Goal: Transaction & Acquisition: Download file/media

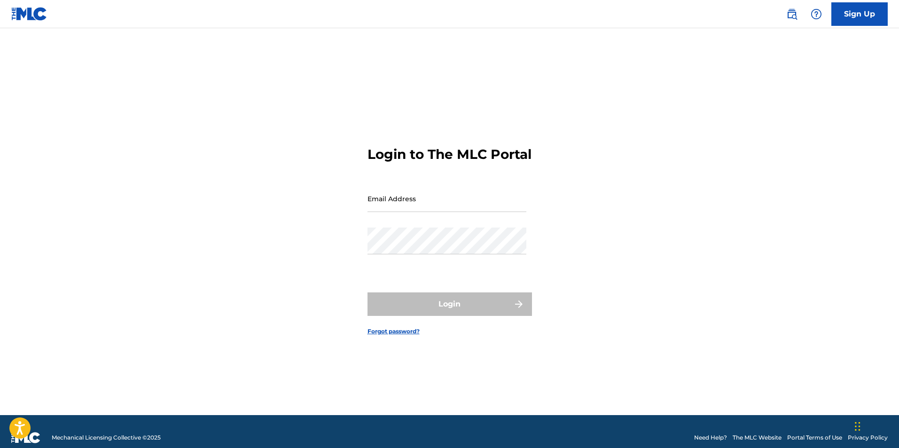
type input "[EMAIL_ADDRESS][DOMAIN_NAME]"
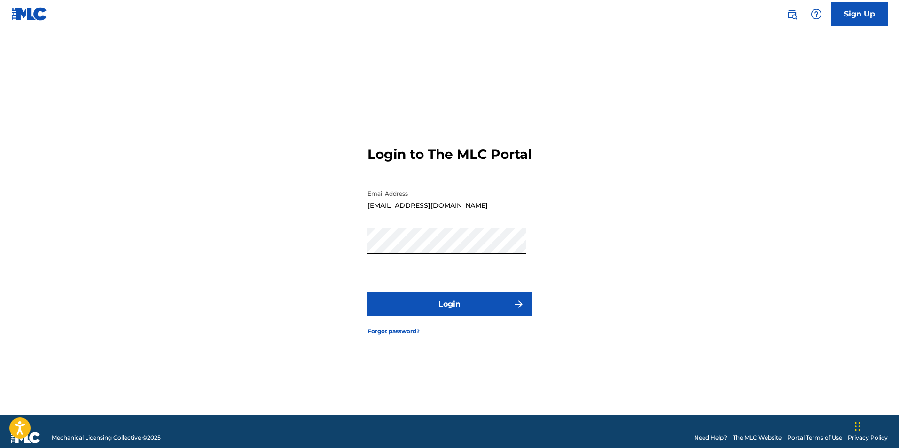
click at [442, 310] on button "Login" at bounding box center [449, 303] width 164 height 23
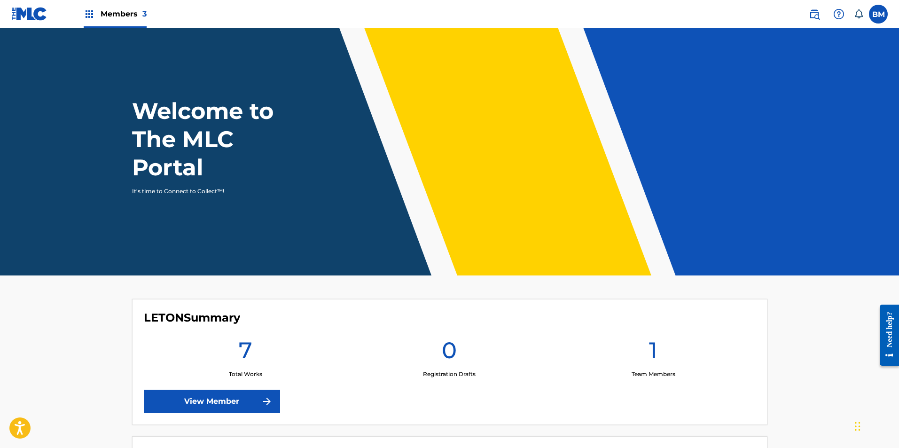
click at [104, 12] on span "Members 3" at bounding box center [124, 13] width 46 height 11
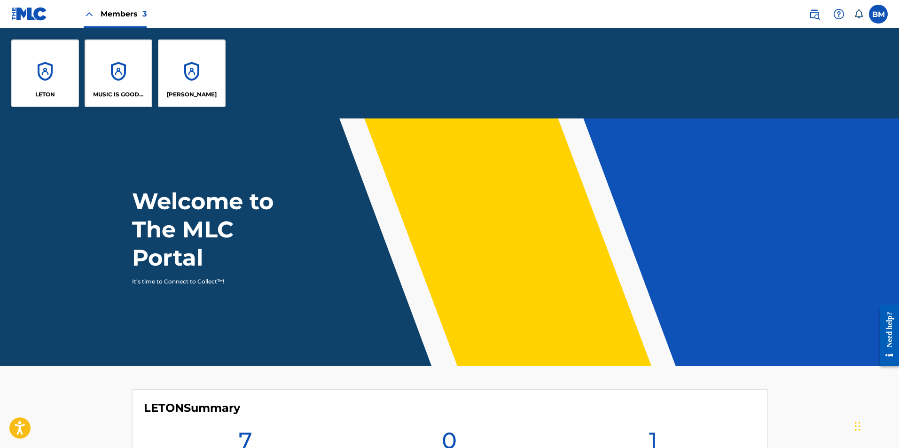
click at [116, 79] on div "MUSIC IS GOOD FOR YOU" at bounding box center [119, 73] width 68 height 68
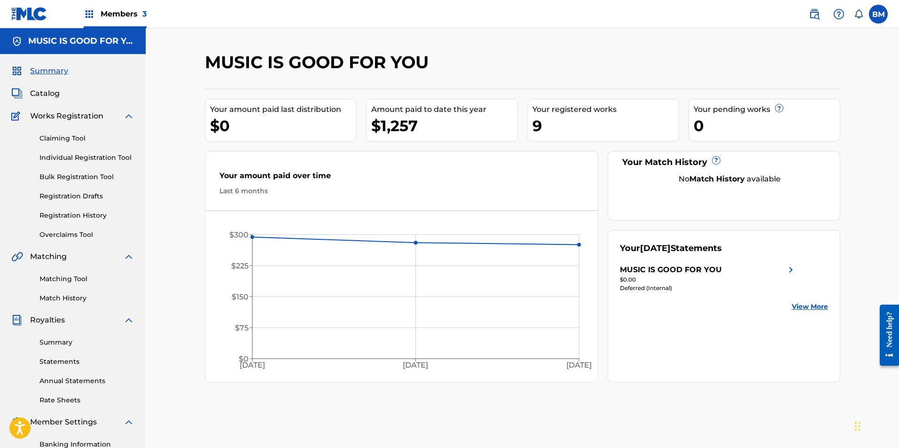
scroll to position [47, 0]
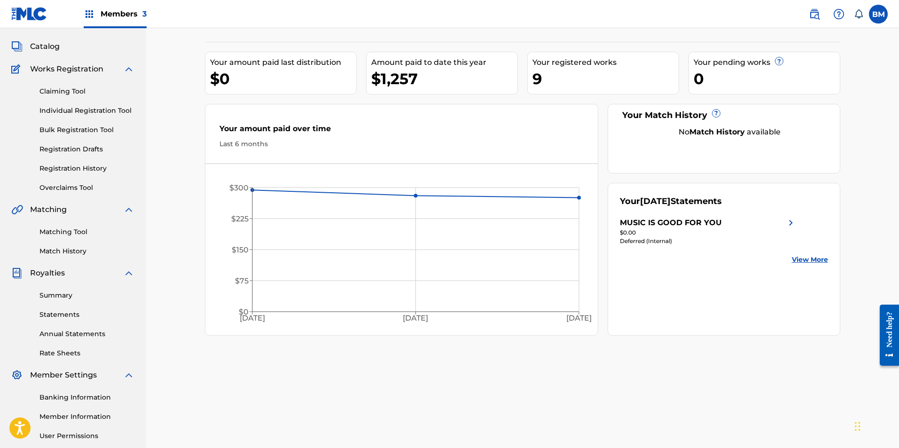
click at [59, 317] on link "Statements" at bounding box center [86, 315] width 95 height 10
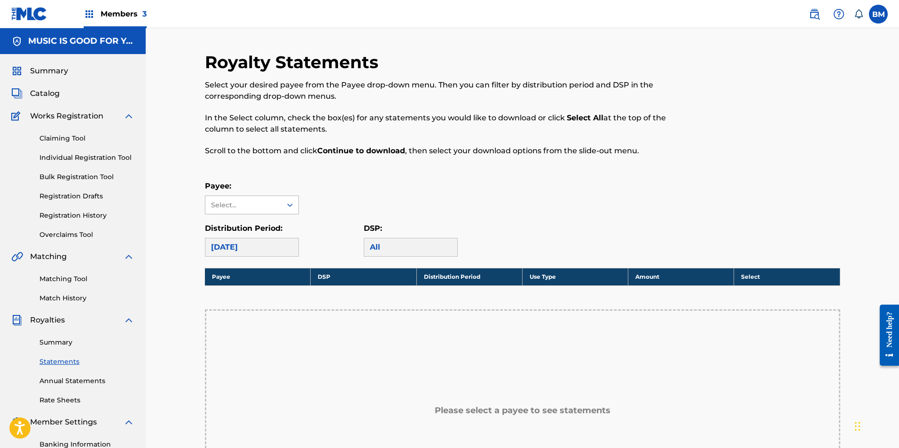
click at [272, 202] on div "Select..." at bounding box center [243, 205] width 64 height 10
click at [244, 225] on div "MUSIC IS GOOD FOR YOU" at bounding box center [251, 231] width 93 height 35
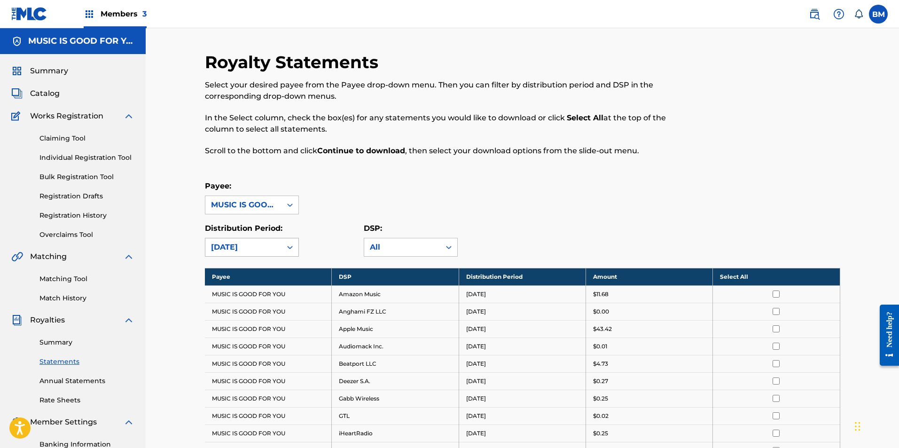
click at [270, 246] on div "[DATE]" at bounding box center [243, 246] width 65 height 11
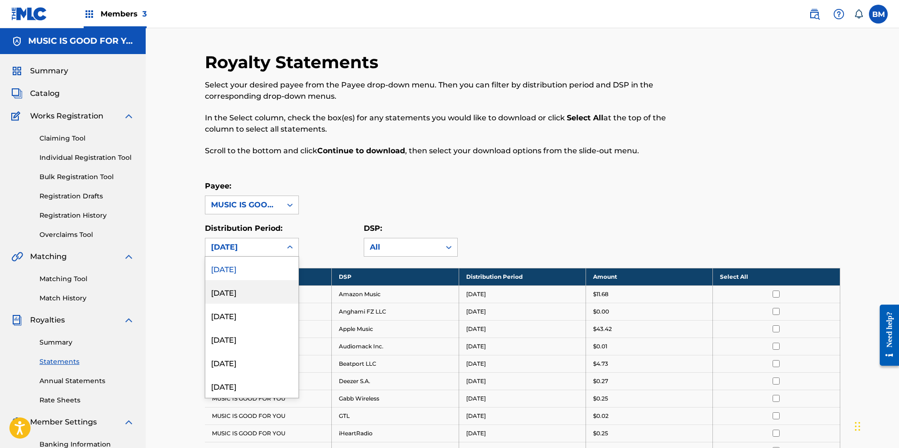
click at [236, 289] on div "[DATE]" at bounding box center [251, 291] width 93 height 23
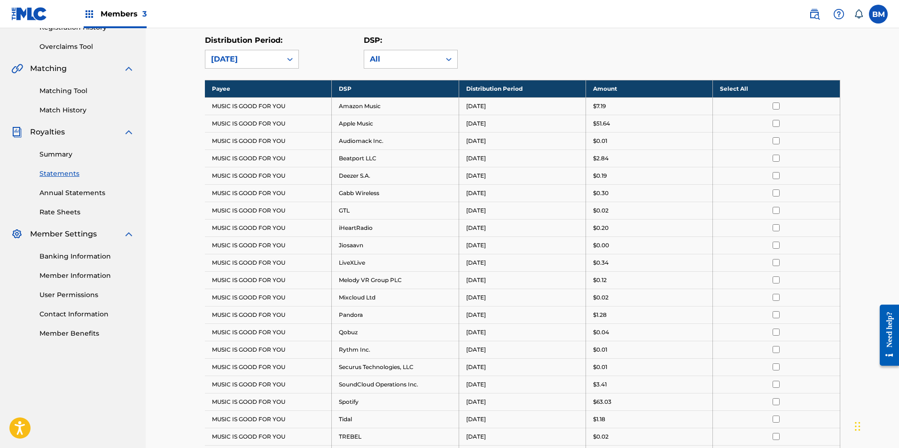
scroll to position [141, 0]
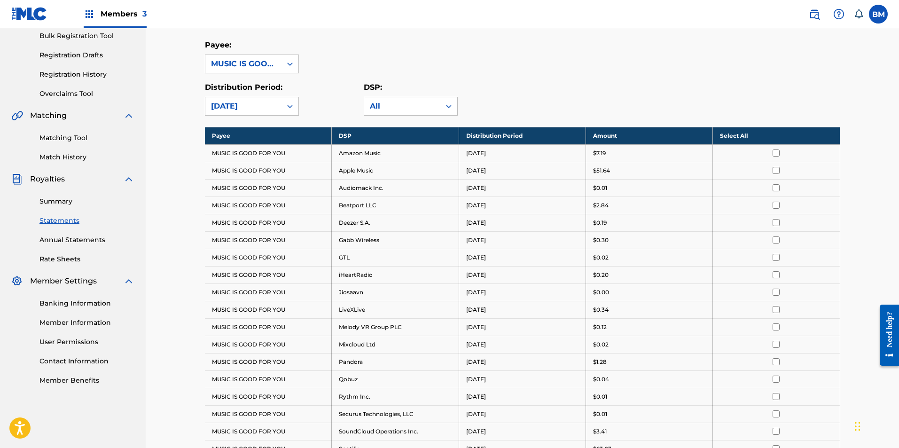
click at [59, 201] on link "Summary" at bounding box center [86, 201] width 95 height 10
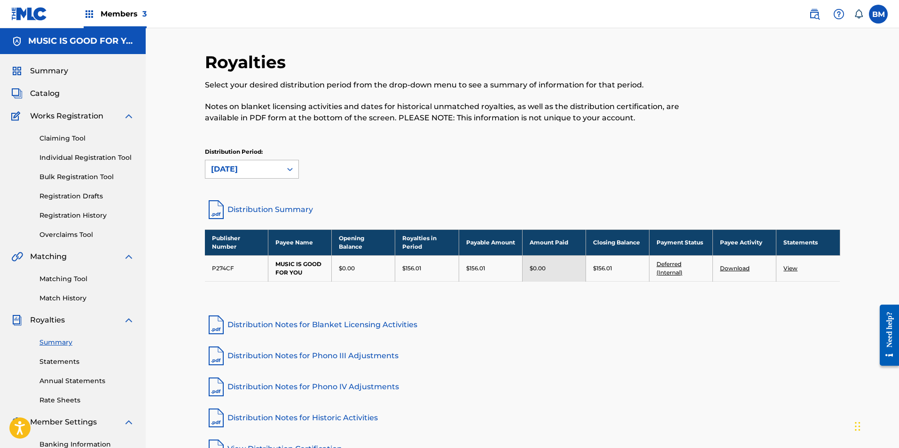
click at [266, 172] on div "[DATE]" at bounding box center [243, 168] width 65 height 11
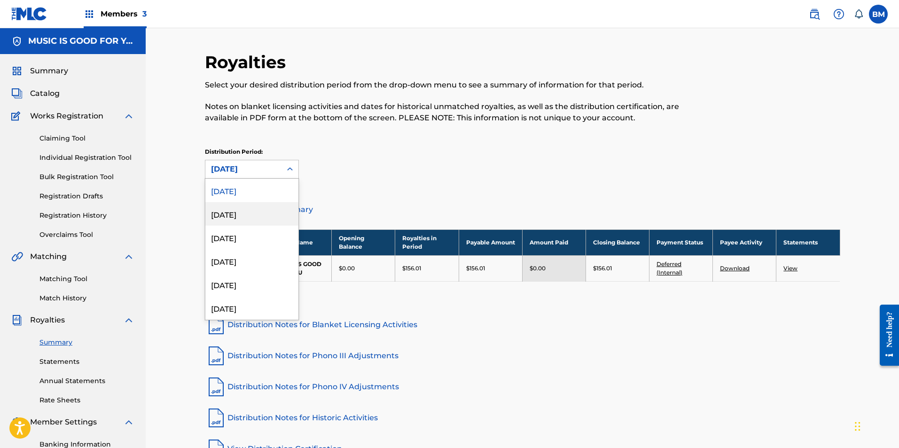
click at [241, 214] on div "[DATE]" at bounding box center [251, 213] width 93 height 23
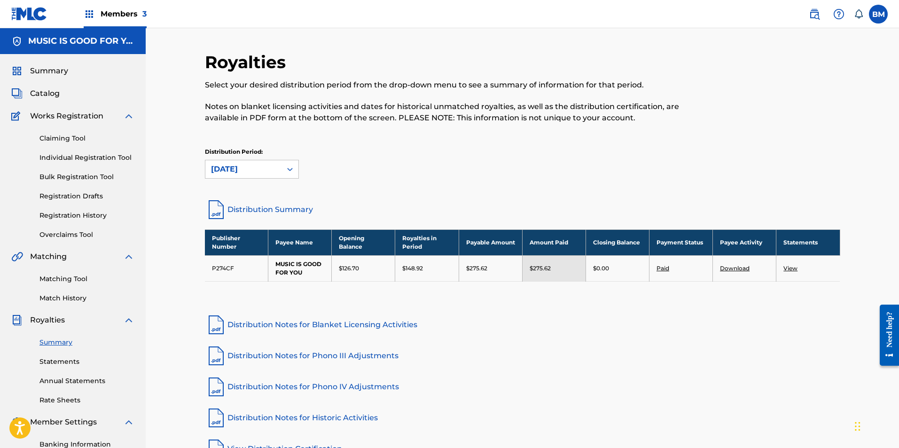
click at [275, 208] on link "Distribution Summary" at bounding box center [522, 209] width 635 height 23
click at [794, 267] on link "View" at bounding box center [790, 267] width 14 height 7
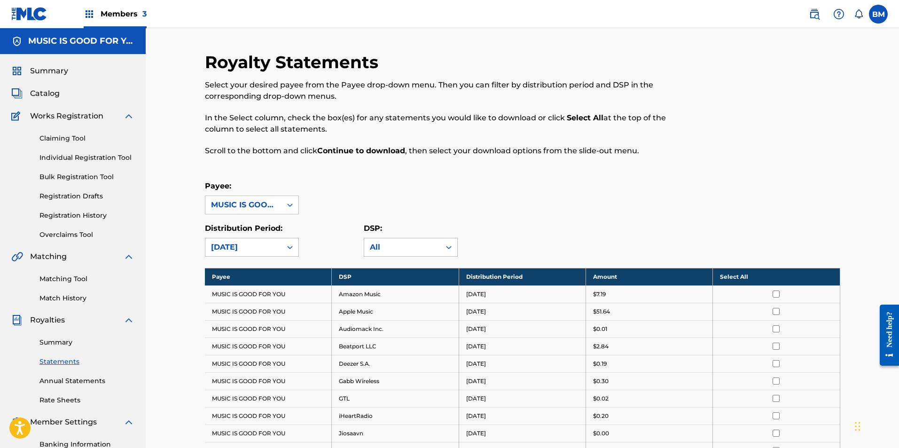
click at [777, 279] on th "Select All" at bounding box center [776, 276] width 127 height 17
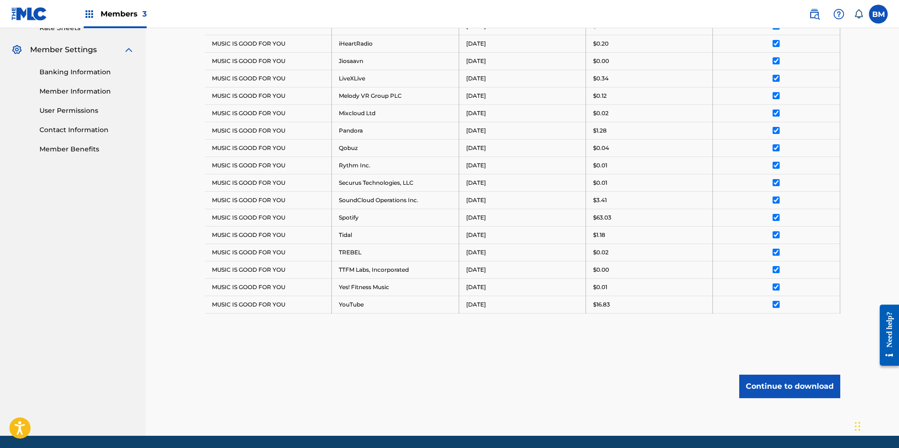
scroll to position [405, 0]
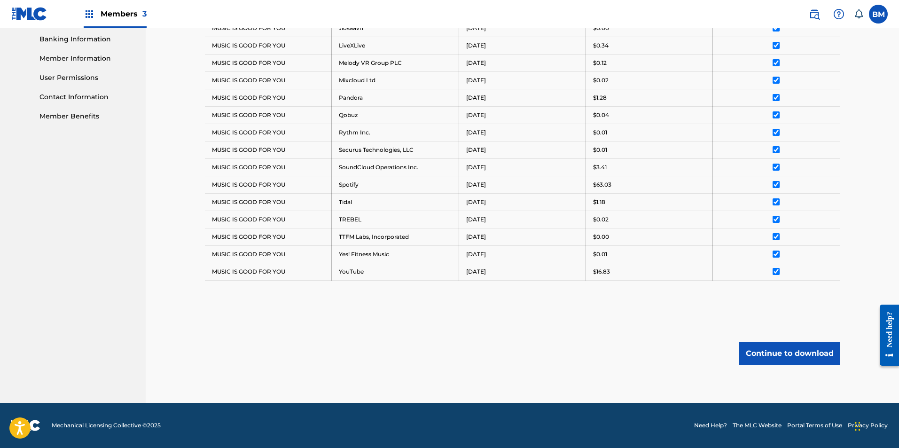
click at [772, 354] on button "Continue to download" at bounding box center [789, 352] width 101 height 23
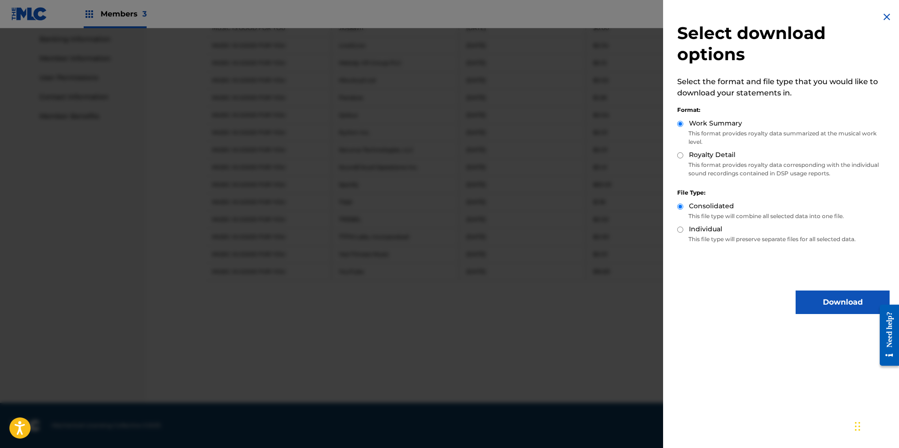
click at [822, 302] on button "Download" at bounding box center [842, 301] width 94 height 23
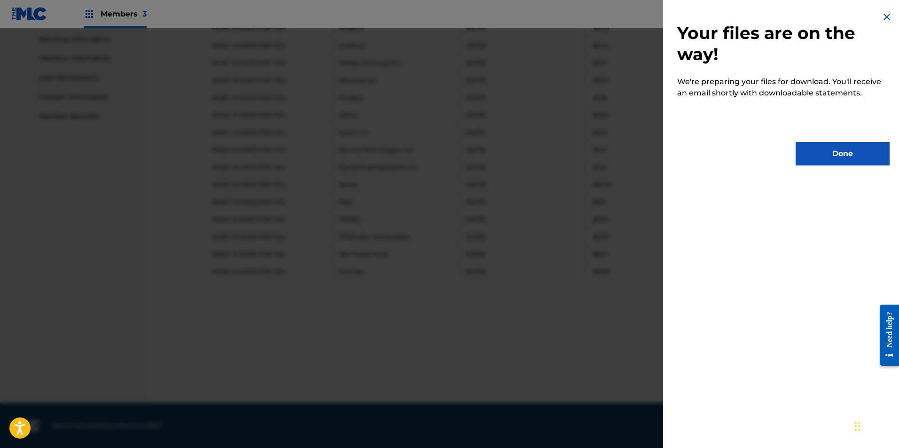
click at [838, 155] on button "Done" at bounding box center [842, 153] width 94 height 23
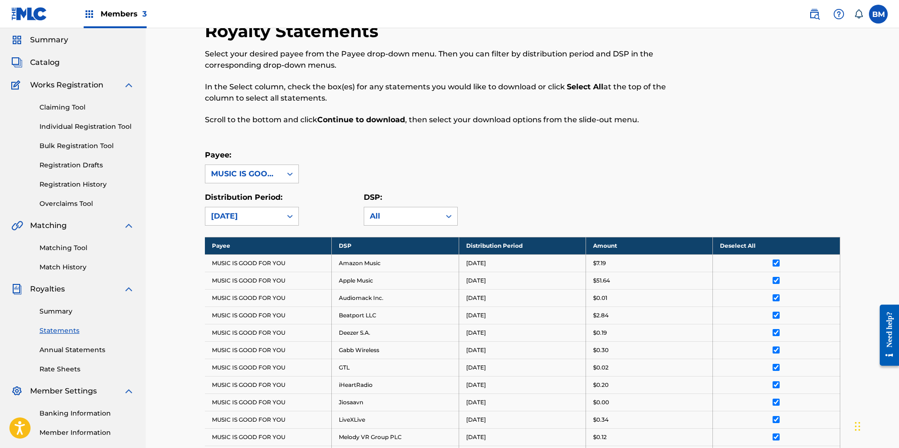
scroll to position [43, 0]
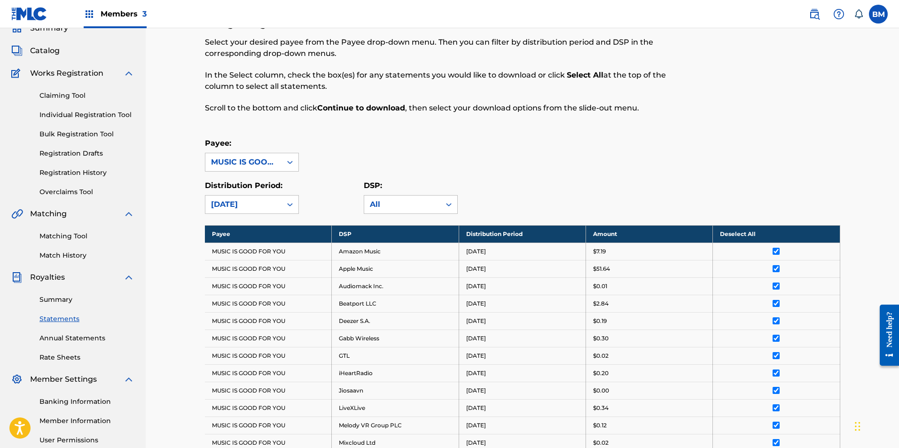
click at [60, 303] on link "Summary" at bounding box center [86, 300] width 95 height 10
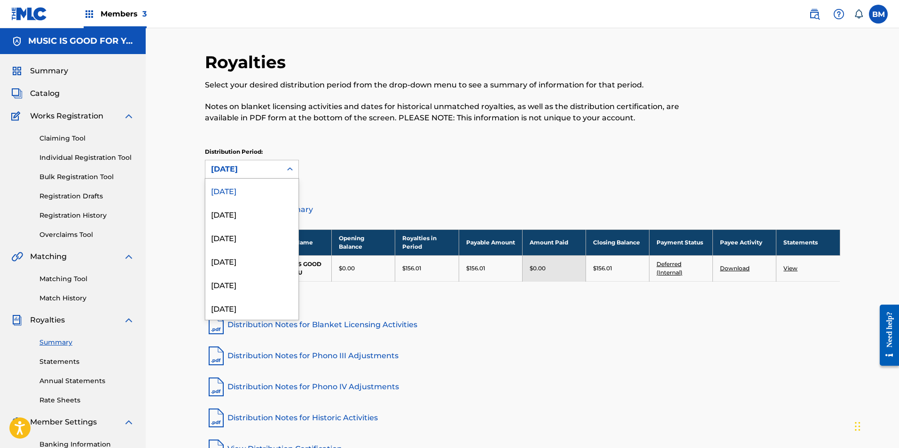
click at [262, 169] on div "[DATE]" at bounding box center [243, 168] width 65 height 11
click at [227, 210] on div "[DATE]" at bounding box center [251, 213] width 93 height 23
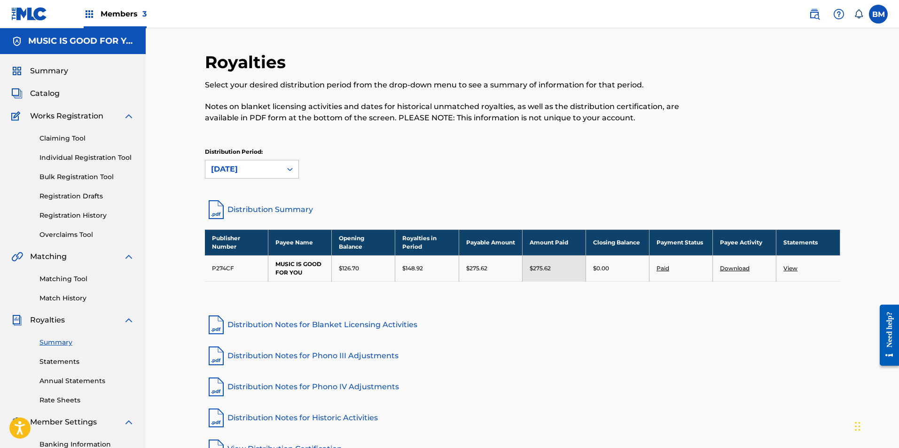
click at [729, 266] on link "Download" at bounding box center [735, 267] width 30 height 7
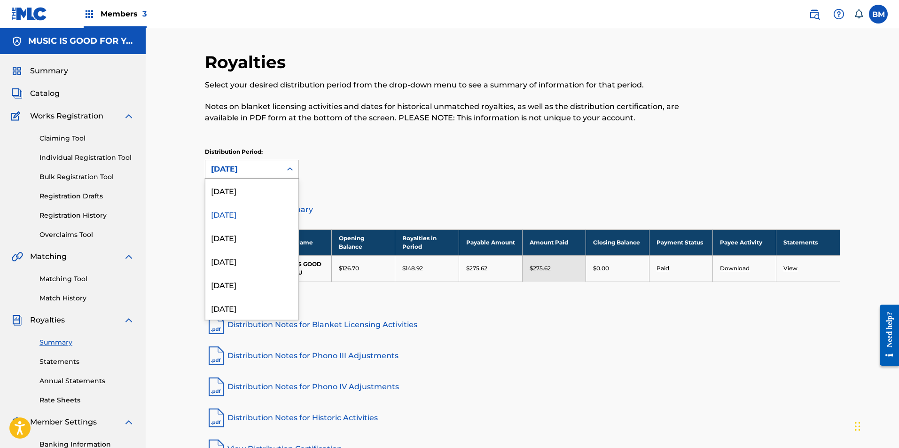
click at [255, 172] on div "[DATE]" at bounding box center [243, 168] width 65 height 11
click at [240, 237] on div "[DATE]" at bounding box center [251, 236] width 93 height 23
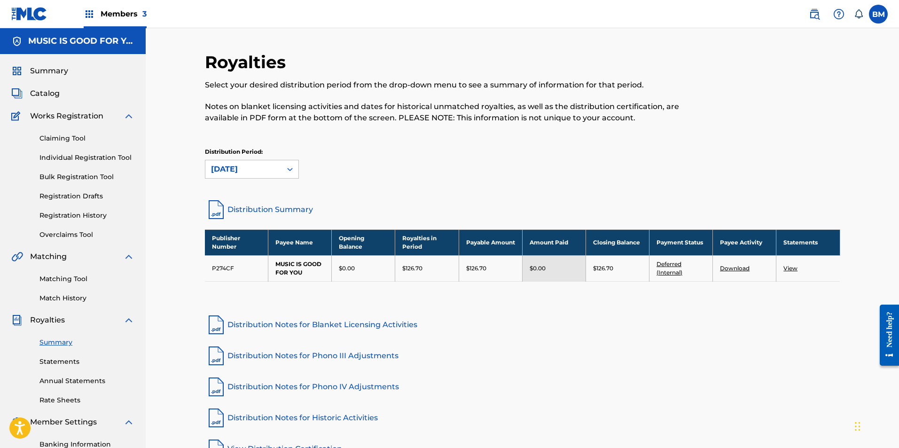
click at [734, 267] on link "Download" at bounding box center [735, 267] width 30 height 7
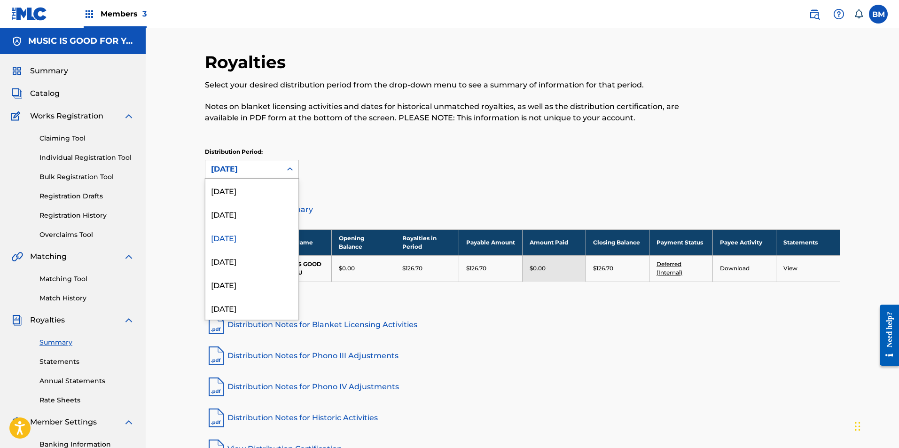
click at [250, 172] on div "[DATE]" at bounding box center [243, 168] width 65 height 11
click at [248, 214] on div "[DATE]" at bounding box center [251, 213] width 93 height 23
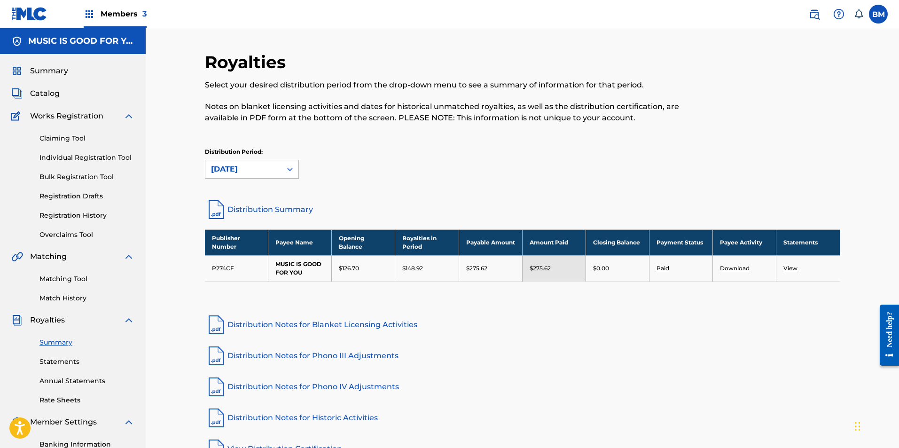
click at [284, 166] on div at bounding box center [289, 169] width 17 height 17
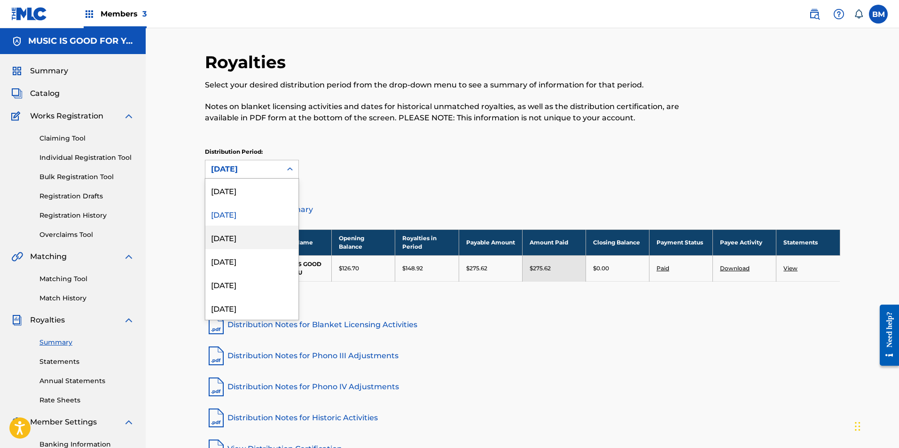
click at [236, 233] on div "[DATE]" at bounding box center [251, 236] width 93 height 23
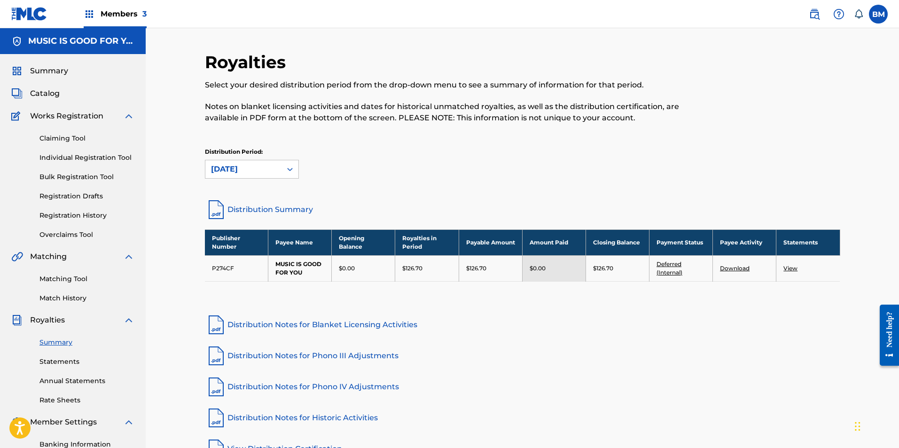
click at [788, 266] on link "View" at bounding box center [790, 267] width 14 height 7
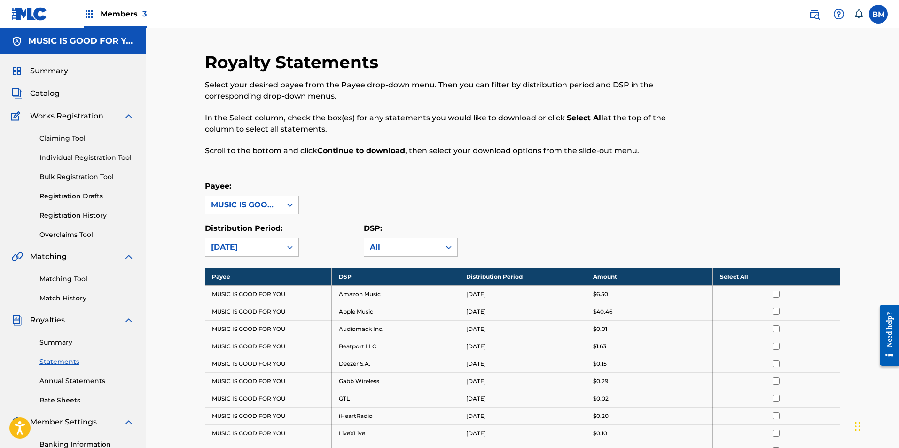
click at [776, 275] on th "Select All" at bounding box center [776, 276] width 127 height 17
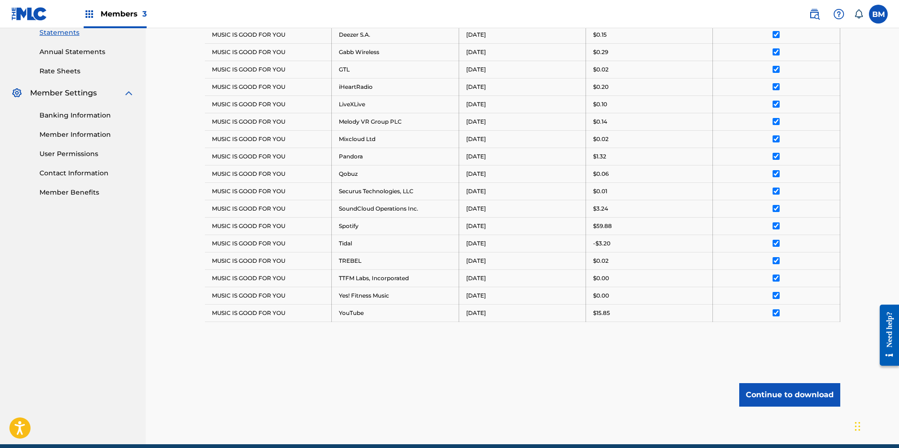
scroll to position [370, 0]
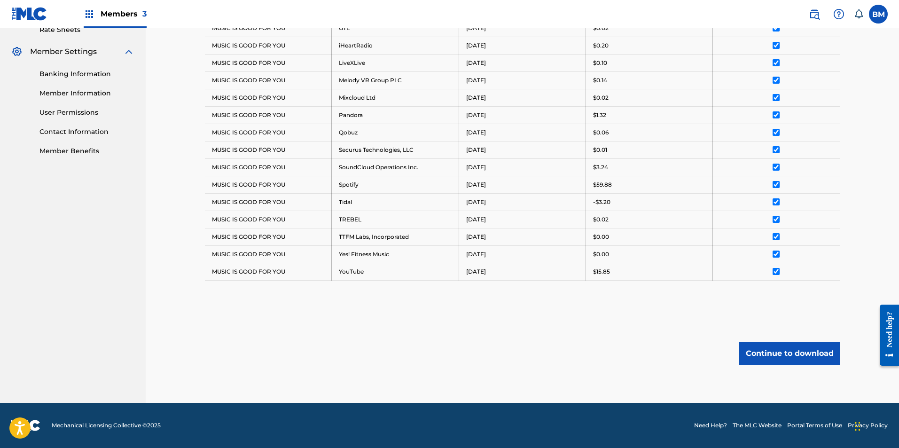
click at [772, 348] on button "Continue to download" at bounding box center [789, 352] width 101 height 23
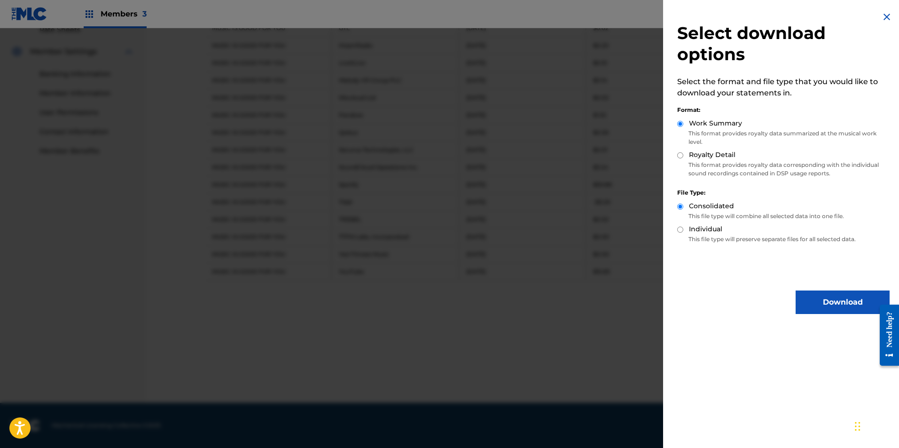
click at [810, 298] on button "Download" at bounding box center [842, 301] width 94 height 23
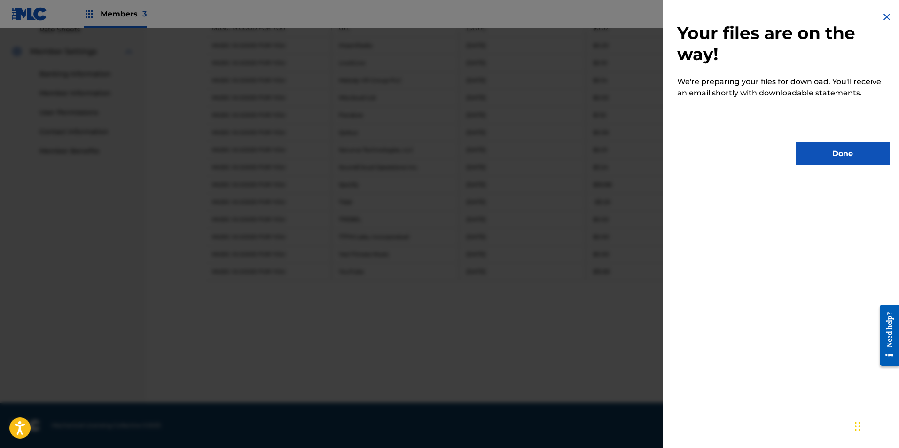
click at [829, 154] on button "Done" at bounding box center [842, 153] width 94 height 23
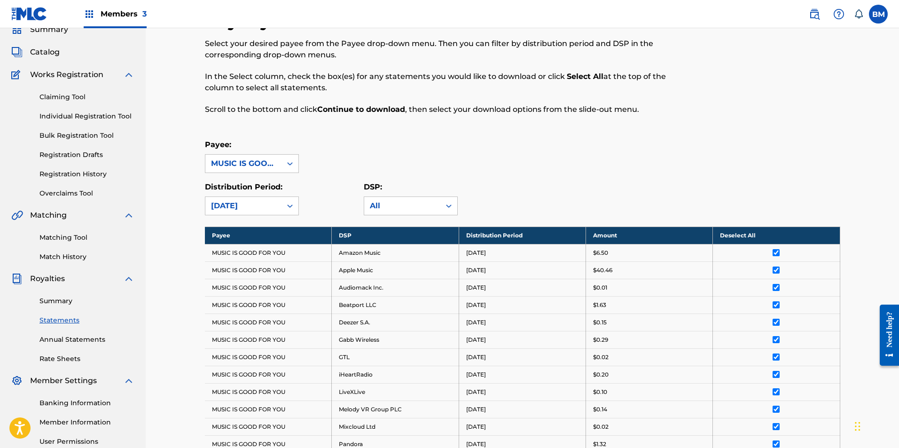
scroll to position [0, 0]
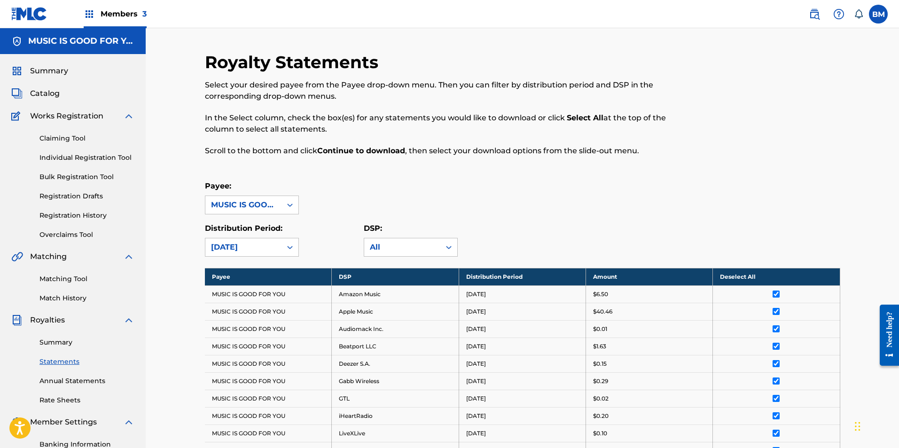
click at [873, 16] on label at bounding box center [877, 14] width 19 height 19
click at [878, 14] on input "[PERSON_NAME] [EMAIL_ADDRESS][DOMAIN_NAME] Notification Preferences Profile Log…" at bounding box center [878, 14] width 0 height 0
click at [794, 132] on p "Log out" at bounding box center [787, 133] width 22 height 8
click at [878, 14] on input "[PERSON_NAME] [EMAIL_ADDRESS][DOMAIN_NAME] Notification Preferences Profile Log…" at bounding box center [878, 14] width 0 height 0
